Goal: Transaction & Acquisition: Purchase product/service

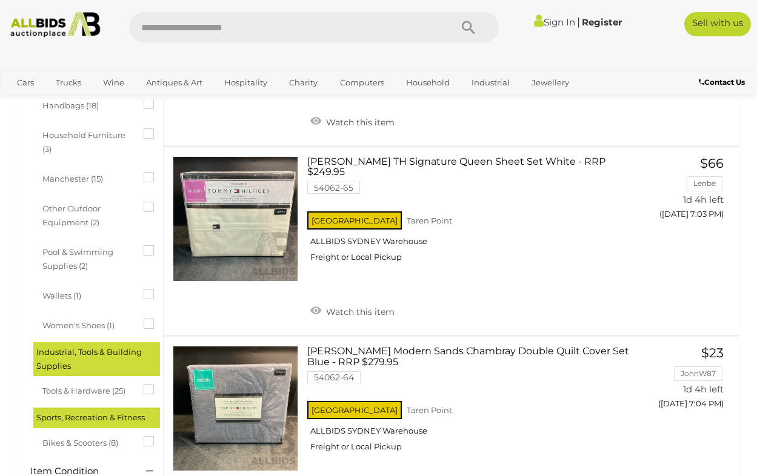
scroll to position [559, 0]
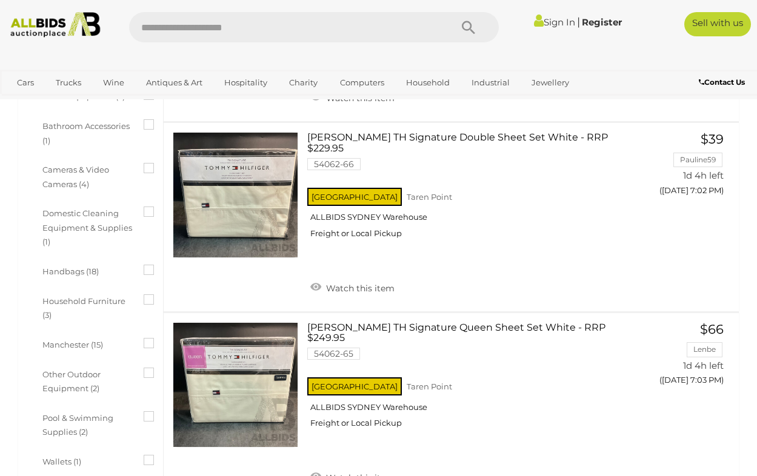
click at [314, 33] on input "text" at bounding box center [284, 27] width 310 height 30
type input "******"
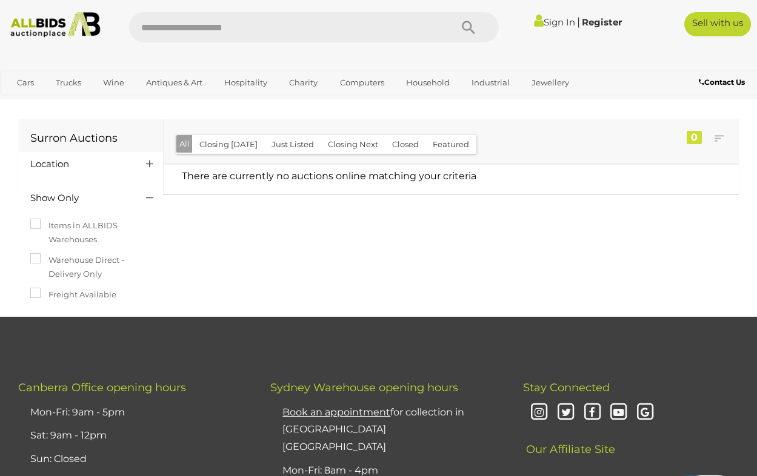
click at [221, 40] on input "text" at bounding box center [284, 27] width 310 height 30
type input "*****"
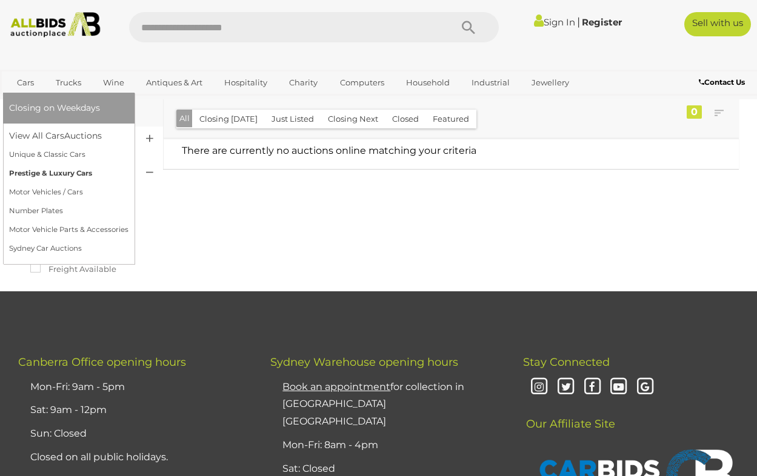
scroll to position [19, 0]
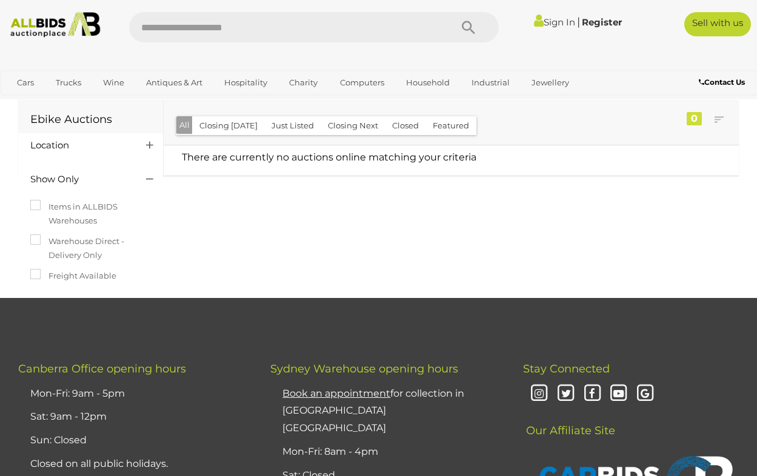
click at [144, 56] on div at bounding box center [378, 57] width 757 height 24
click at [407, 200] on div "Ebike Auctions Location" at bounding box center [378, 198] width 739 height 200
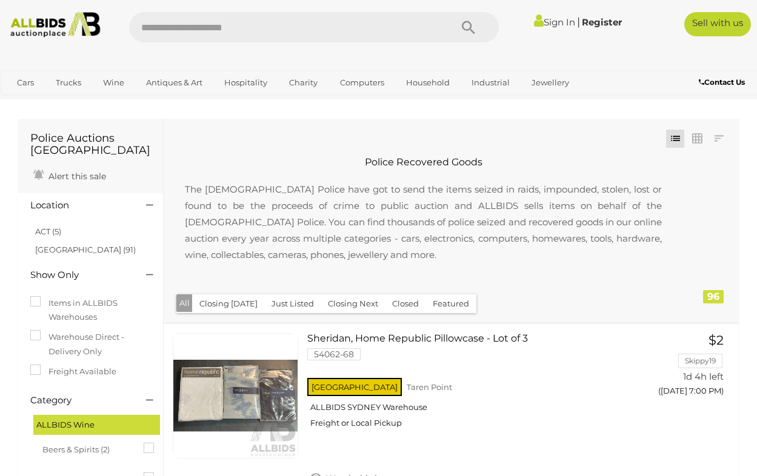
click at [279, 304] on button "Just Listed" at bounding box center [292, 303] width 57 height 19
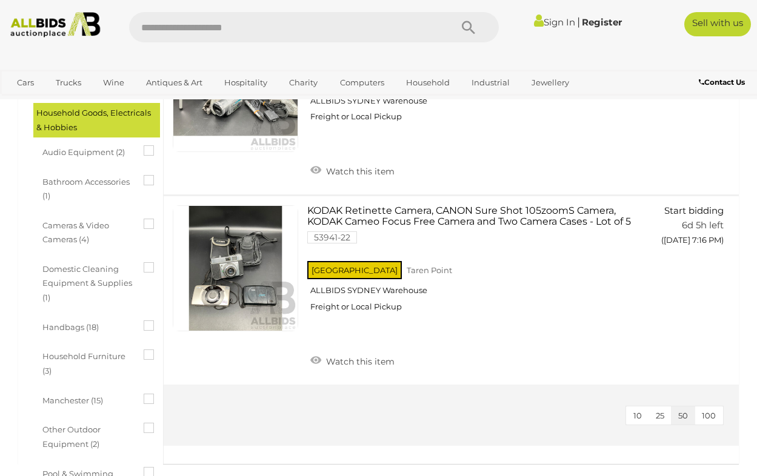
scroll to position [201, 0]
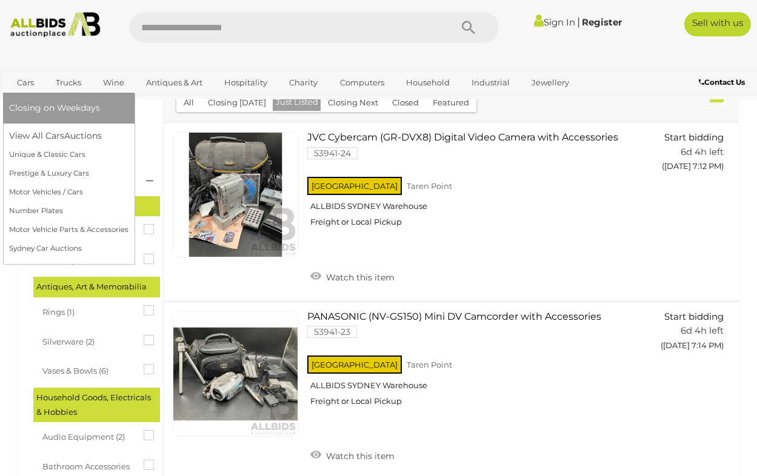
click at [27, 81] on link "Cars" at bounding box center [25, 83] width 33 height 20
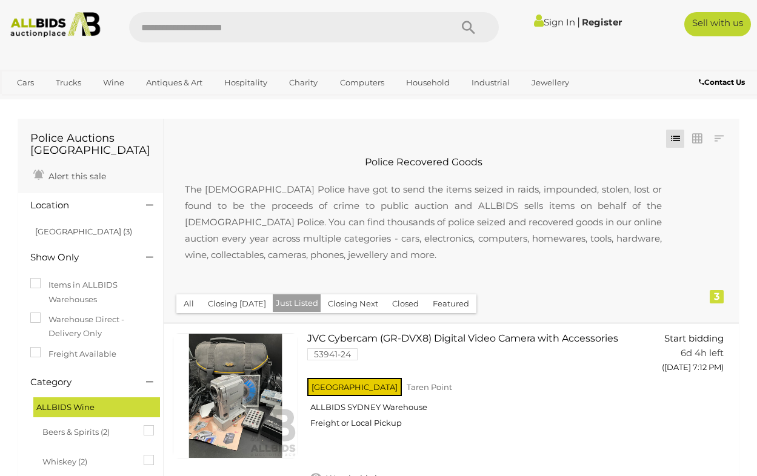
click at [190, 301] on button "All" at bounding box center [188, 303] width 25 height 19
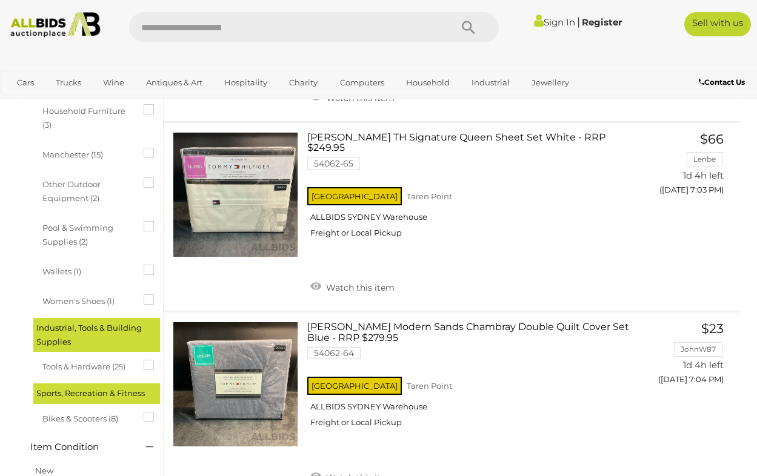
scroll to position [799, 0]
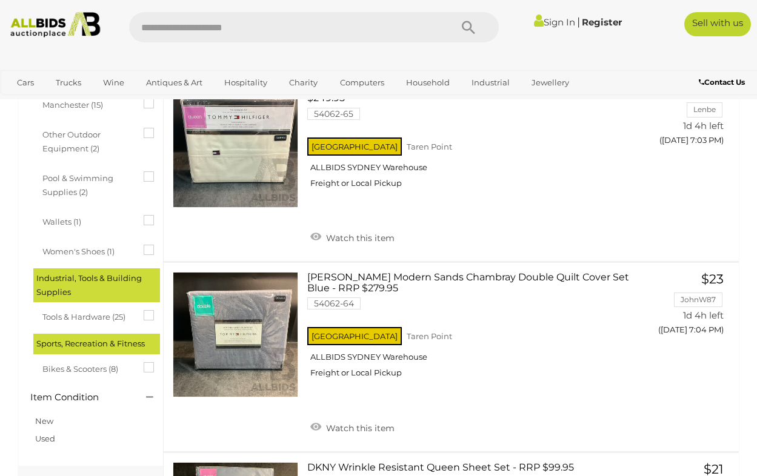
click at [144, 362] on icon at bounding box center [144, 362] width 0 height 0
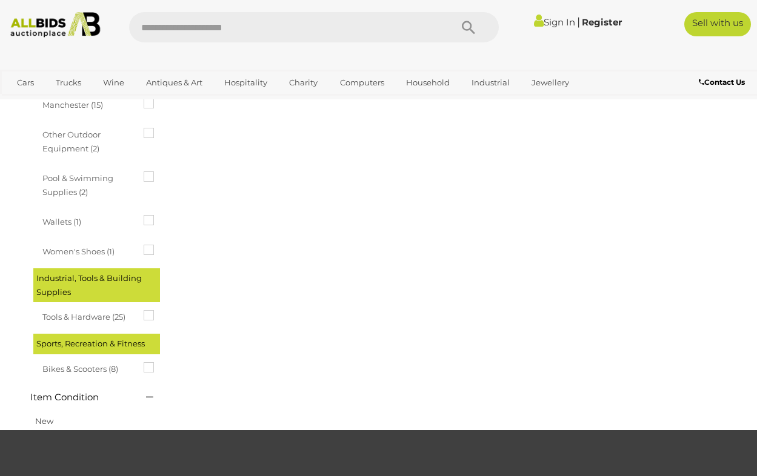
scroll to position [0, 0]
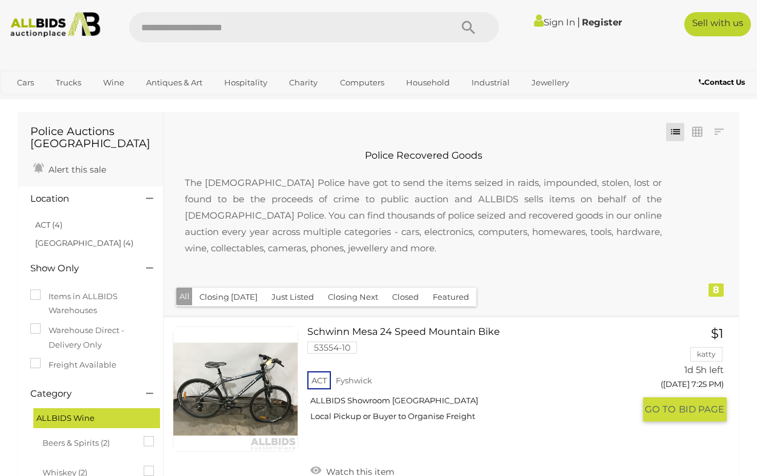
scroll to position [205, 0]
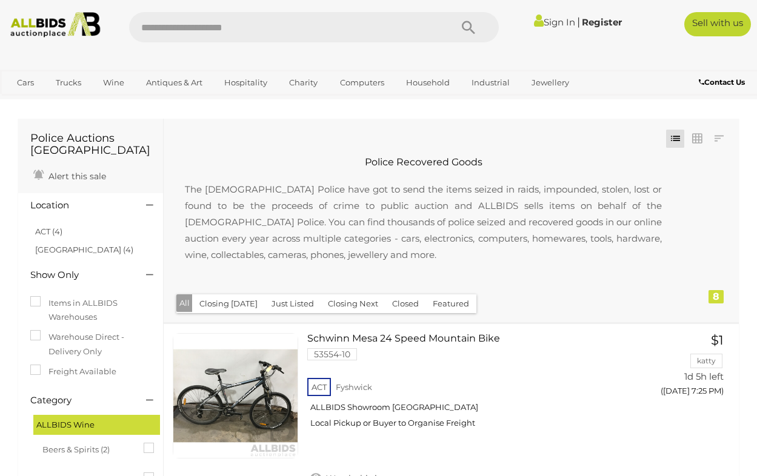
scroll to position [201, 0]
